Goal: Book appointment/travel/reservation

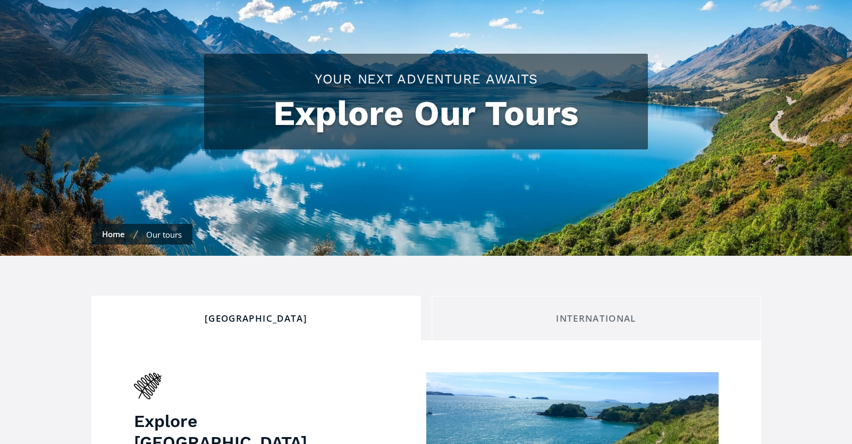
checkbox input "true"
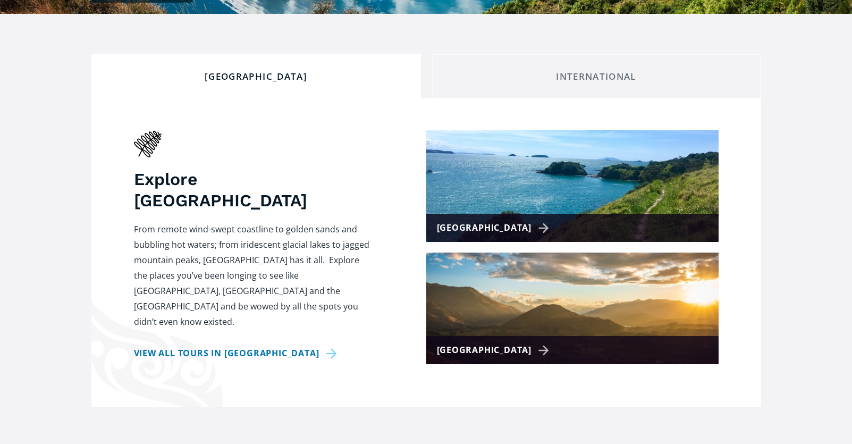
scroll to position [370, 0]
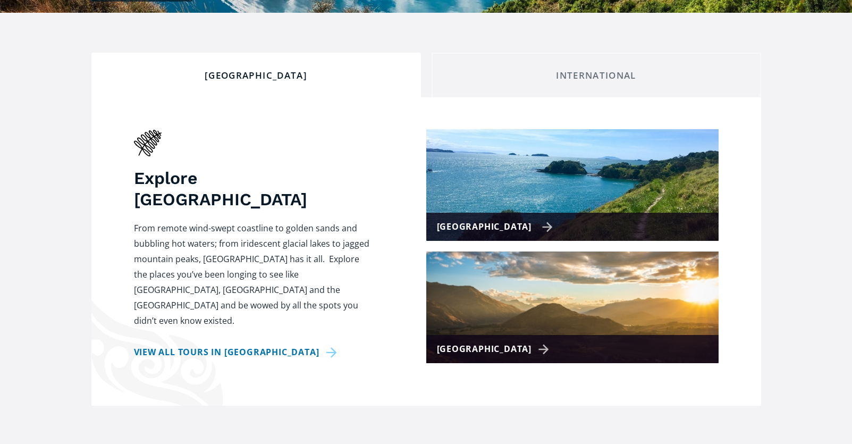
click at [502, 170] on img at bounding box center [572, 185] width 292 height 112
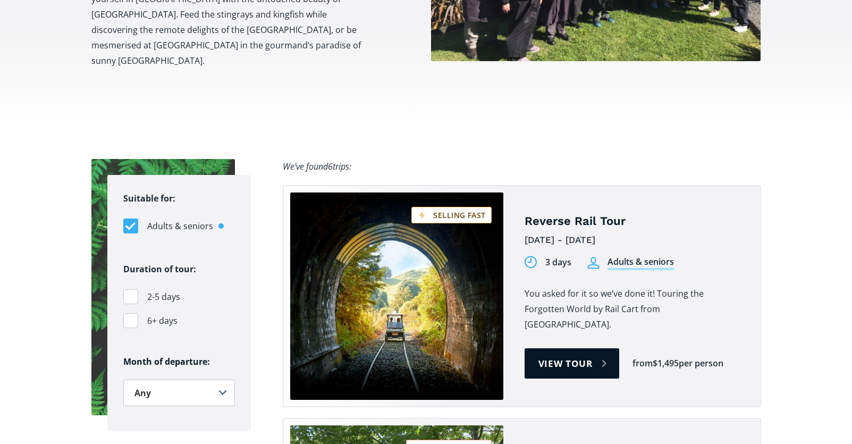
scroll to position [613, 0]
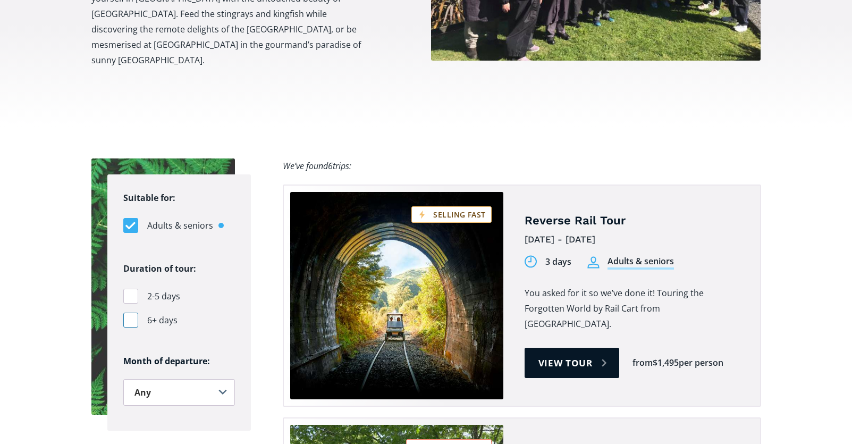
click at [131, 313] on div "Filters" at bounding box center [130, 320] width 15 height 15
click at [0, 0] on input "6+ days" at bounding box center [0, 0] width 0 height 0
checkbox input "true"
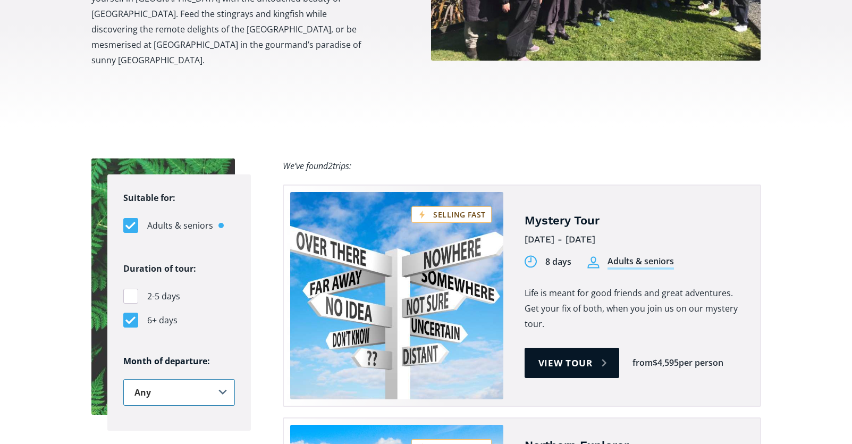
click at [219, 379] on select "Any January February March April May June July August September October Novembe…" at bounding box center [179, 392] width 112 height 27
select select "February"
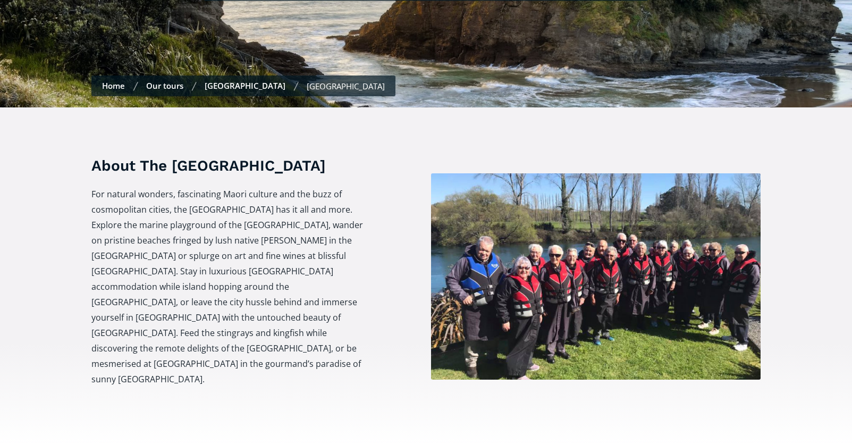
scroll to position [270, 0]
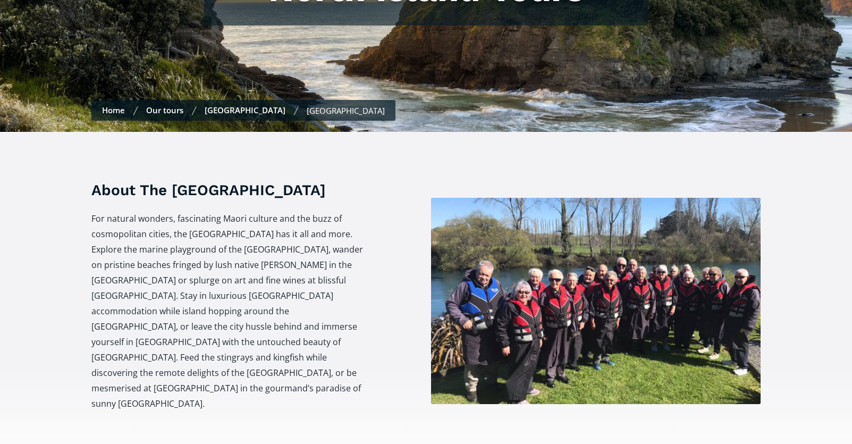
click at [160, 105] on link "Our tours" at bounding box center [164, 110] width 37 height 11
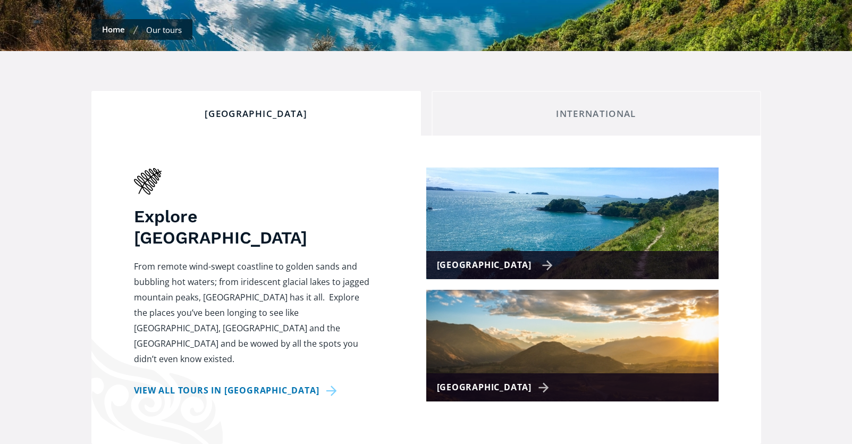
scroll to position [333, 0]
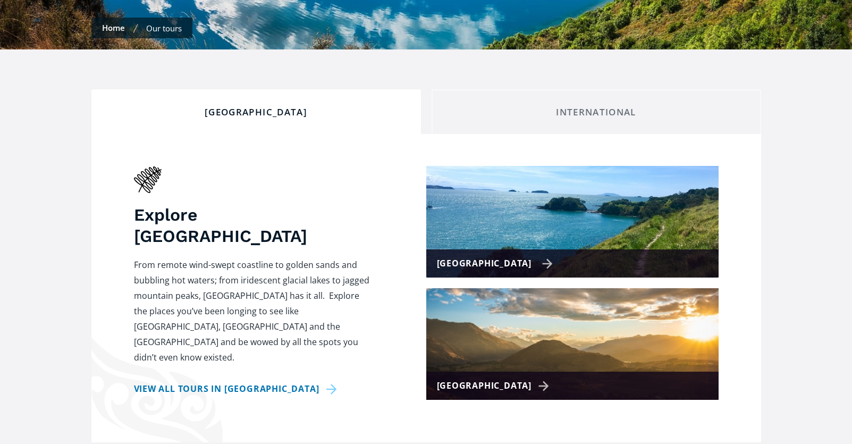
click at [492, 183] on img at bounding box center [572, 222] width 292 height 112
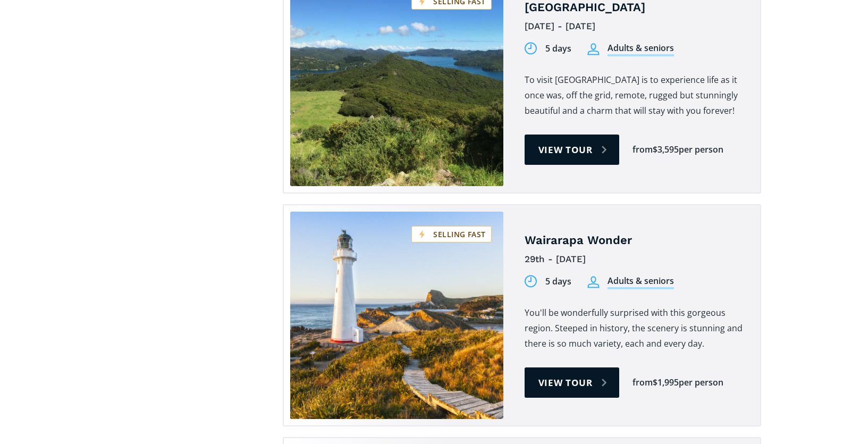
scroll to position [1230, 0]
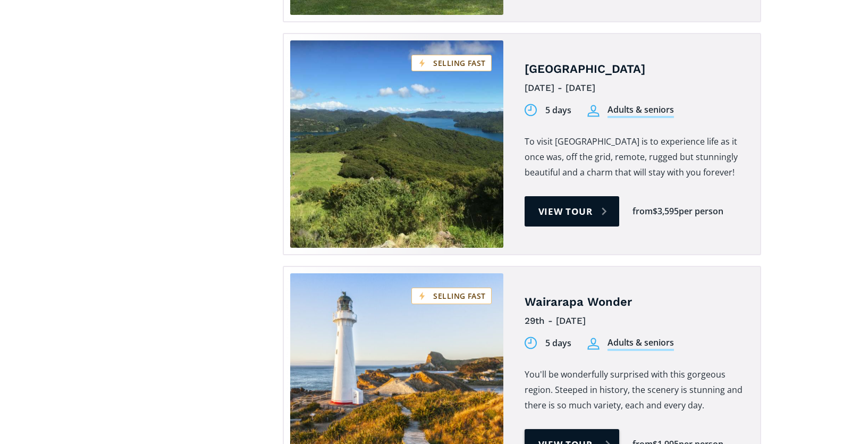
click at [554, 429] on link "View tour" at bounding box center [572, 444] width 95 height 30
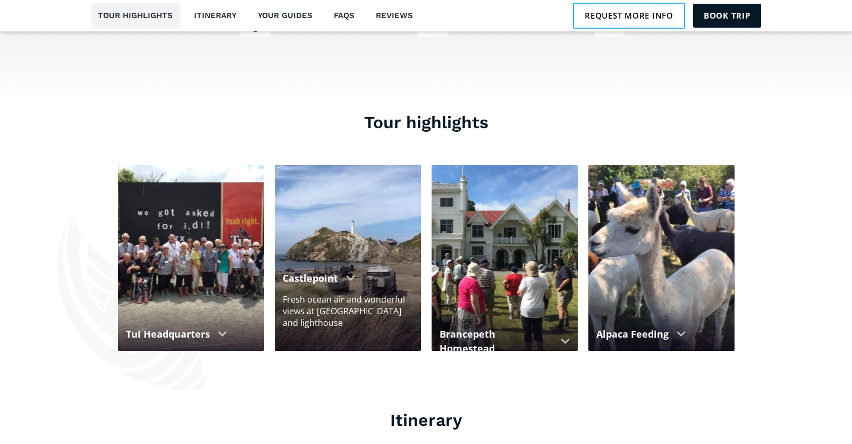
scroll to position [868, 0]
